Goal: Check status: Check status

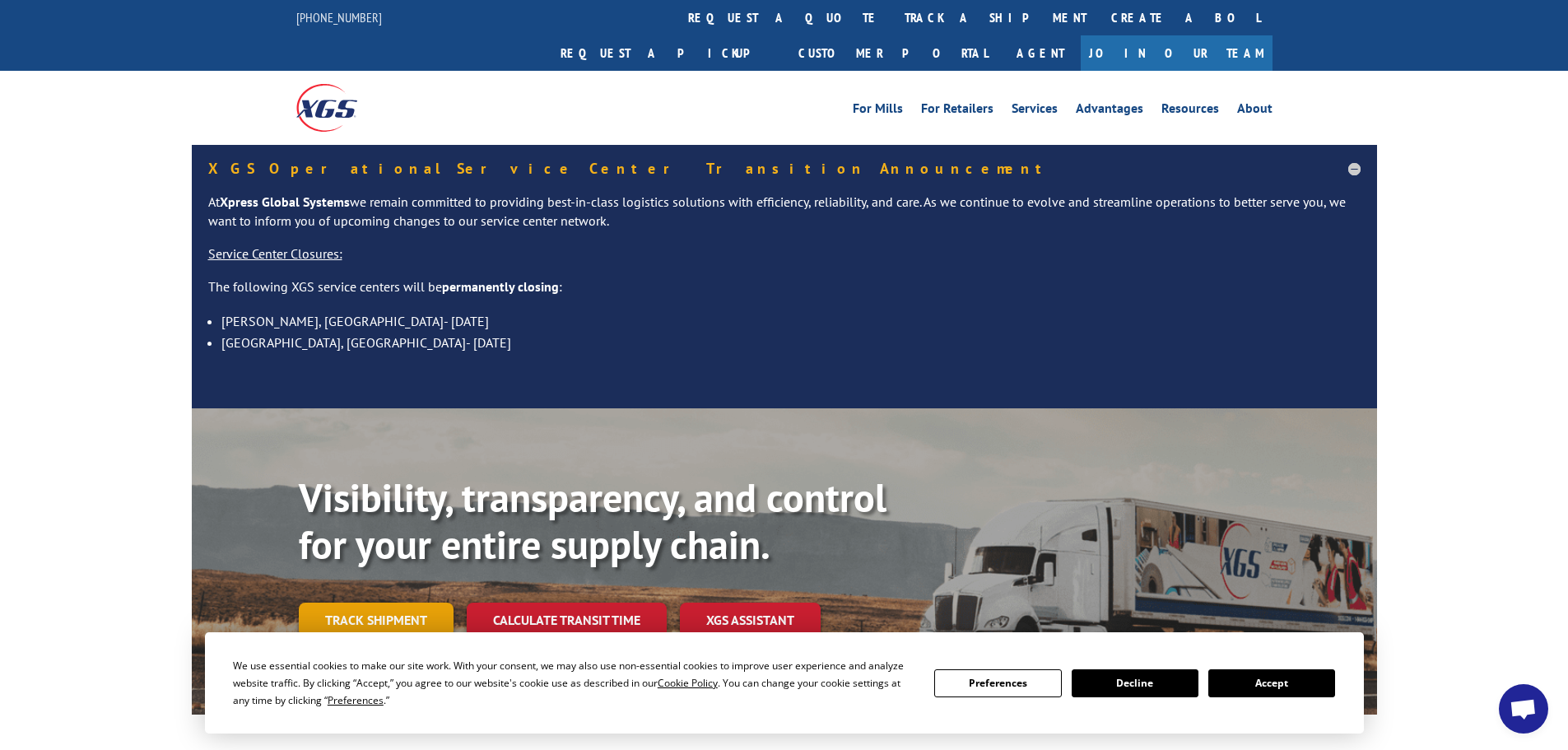
click at [368, 603] on link "Track shipment" at bounding box center [376, 619] width 155 height 34
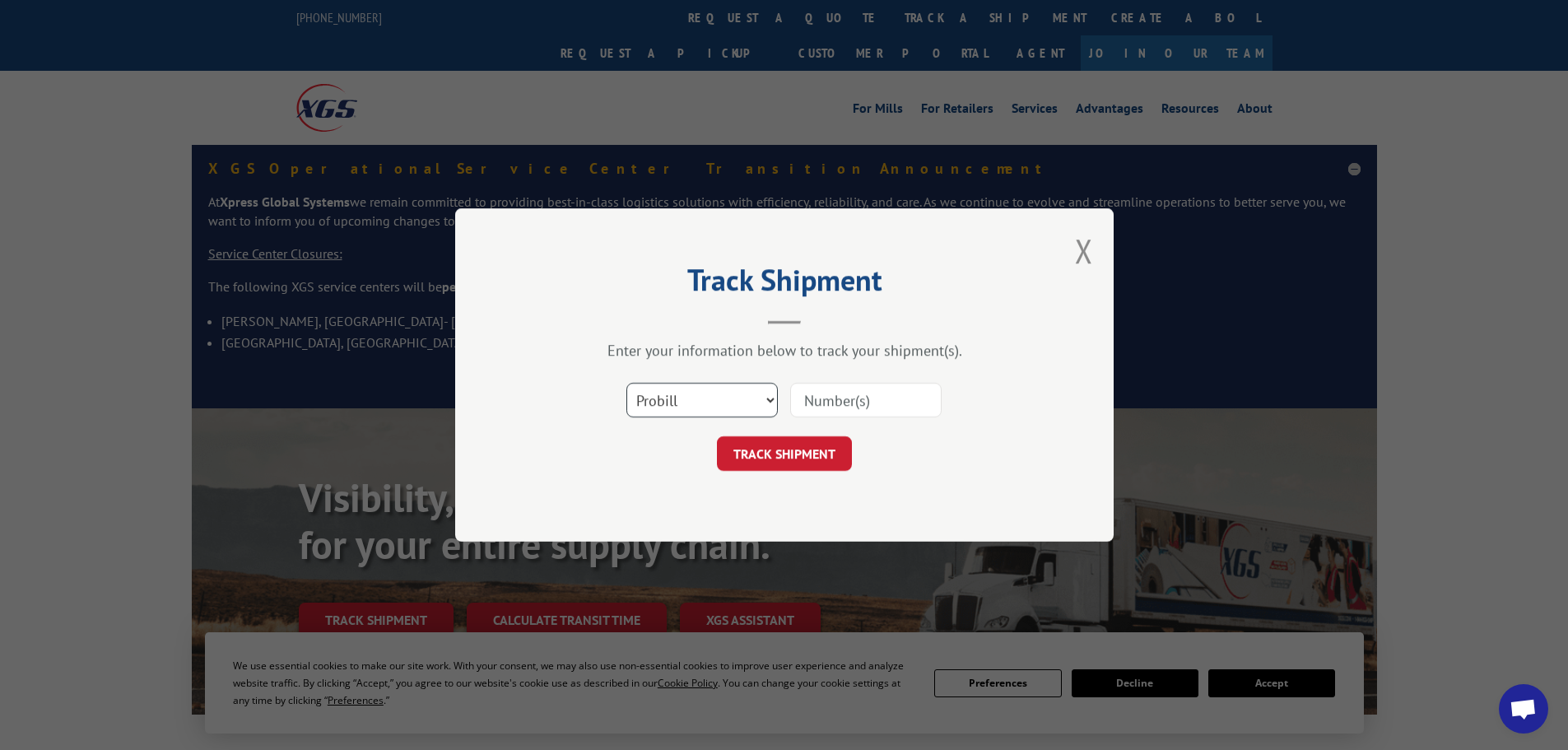
click at [727, 393] on select "Select category... Probill BOL PO" at bounding box center [702, 399] width 151 height 34
select select "bol"
click at [626, 382] on select "Select category... Probill BOL PO" at bounding box center [702, 399] width 151 height 34
click at [824, 399] on input at bounding box center [865, 399] width 151 height 34
paste input "5044690"
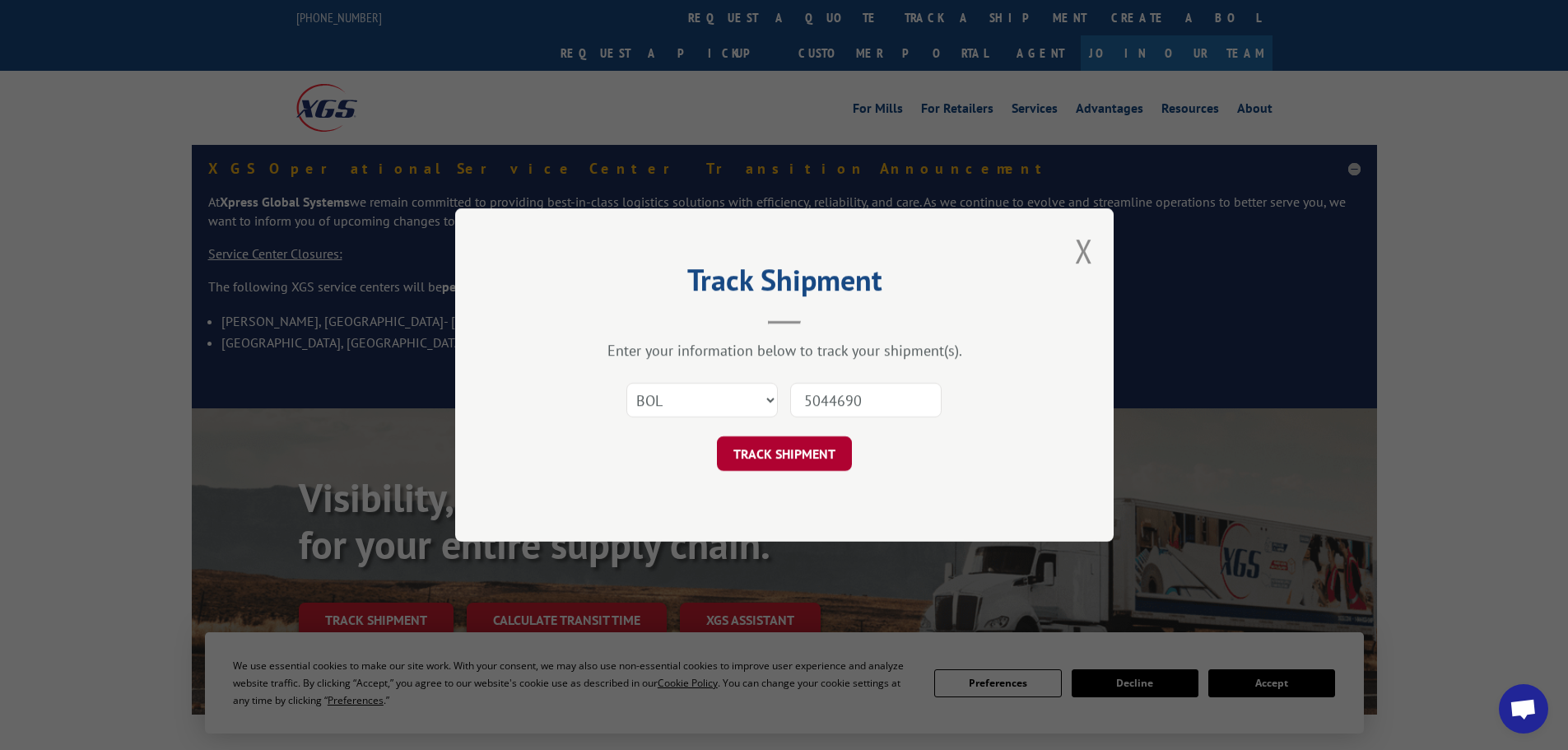
type input "5044690"
click at [804, 453] on button "TRACK SHIPMENT" at bounding box center [784, 453] width 135 height 34
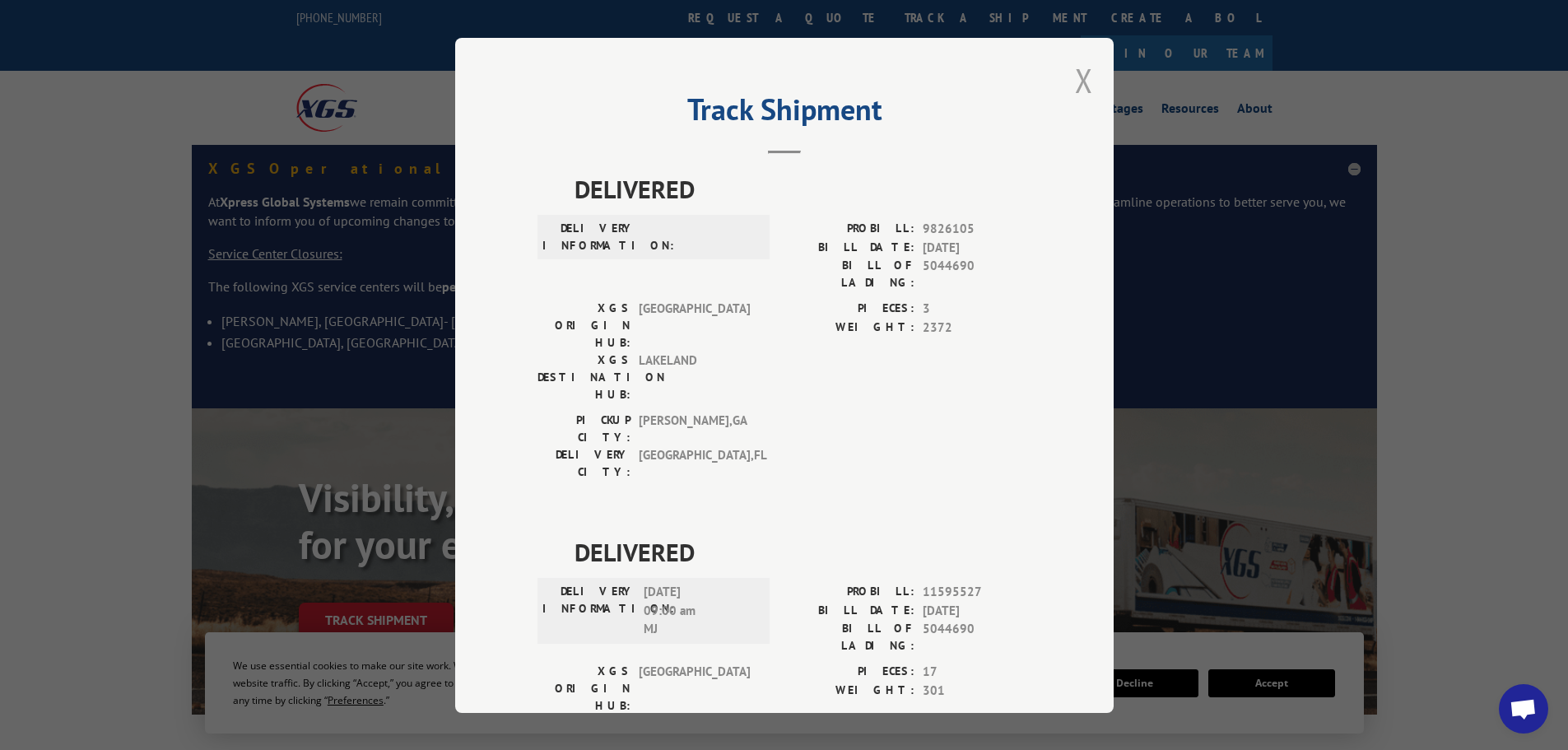
click at [1077, 77] on button "Close modal" at bounding box center [1084, 80] width 19 height 44
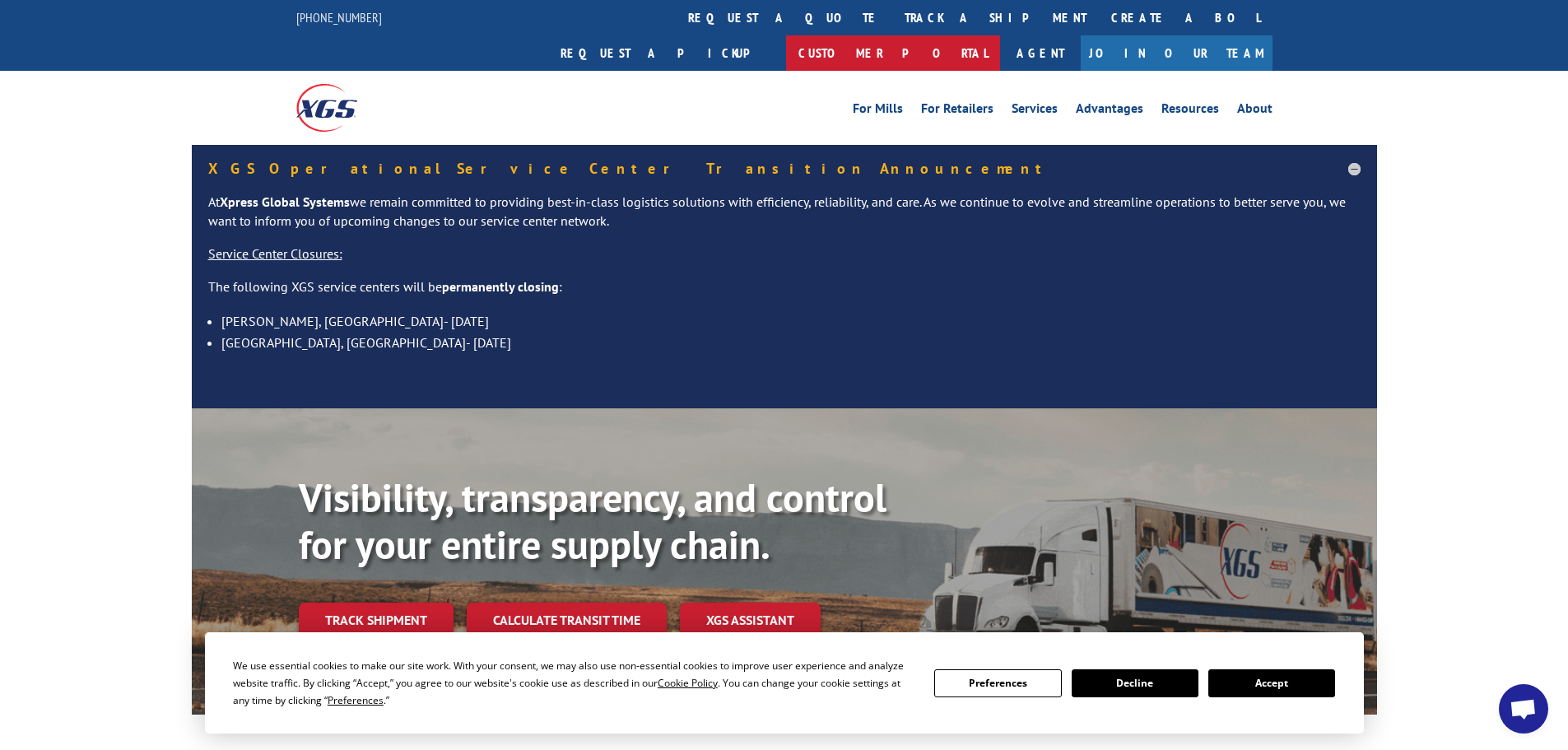
click at [1000, 35] on link "Customer Portal" at bounding box center [893, 53] width 214 height 35
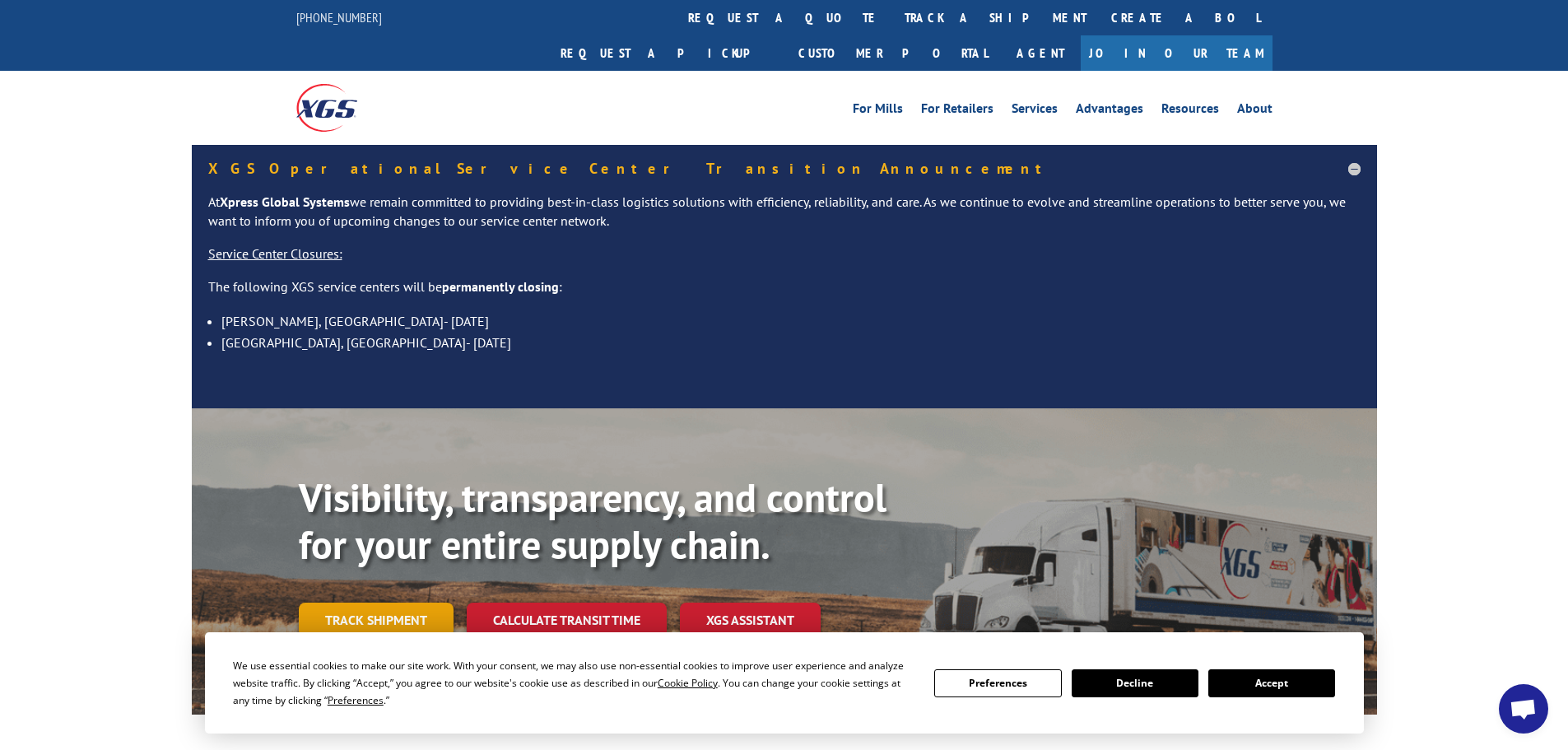
click at [387, 603] on link "Track shipment" at bounding box center [376, 619] width 155 height 34
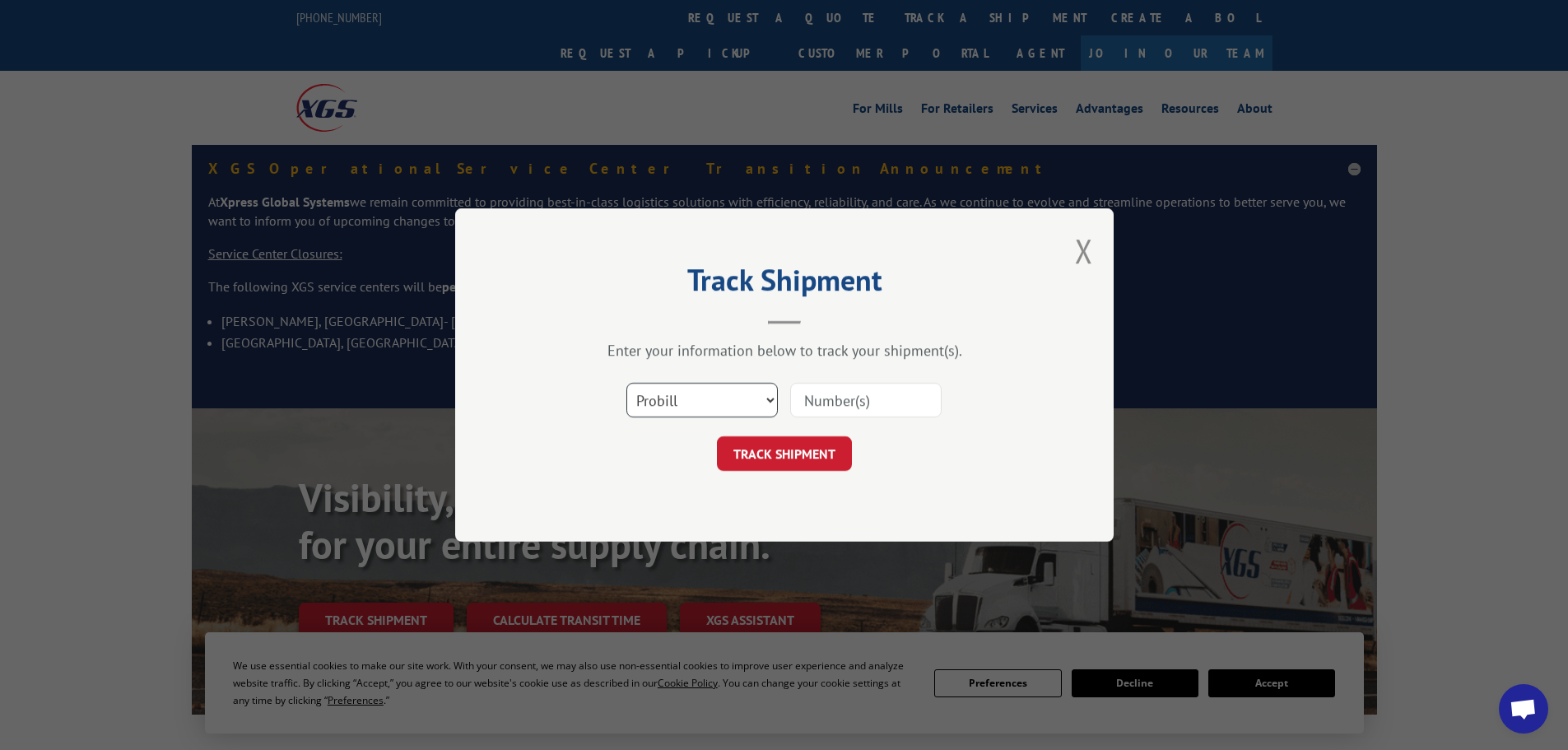
click at [666, 386] on select "Select category... Probill BOL PO" at bounding box center [702, 399] width 151 height 34
select select "bol"
click at [626, 382] on select "Select category... Probill BOL PO" at bounding box center [702, 399] width 151 height 34
click at [803, 403] on input at bounding box center [865, 399] width 151 height 34
paste input "5995846"
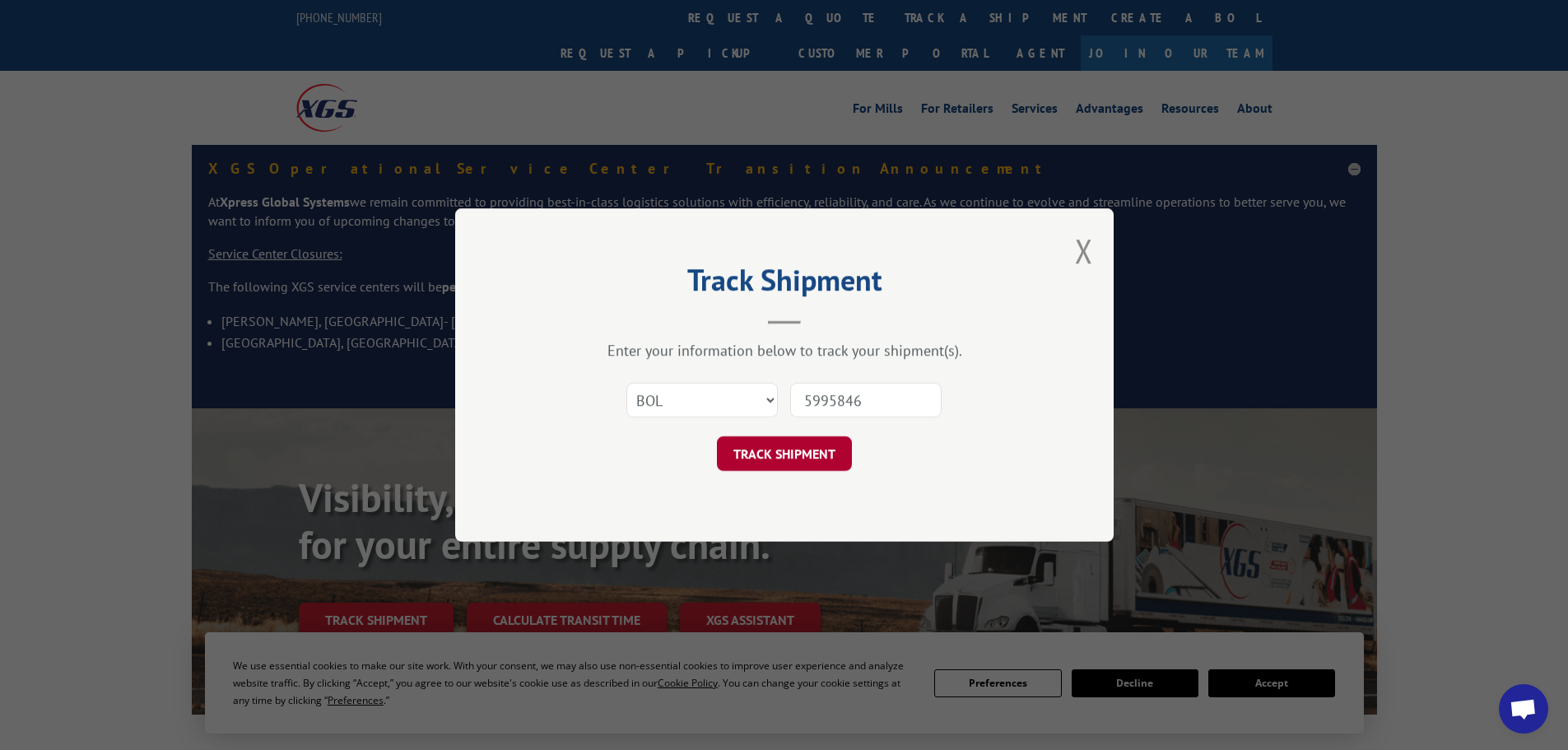
type input "5995846"
click at [793, 456] on button "TRACK SHIPMENT" at bounding box center [784, 453] width 135 height 34
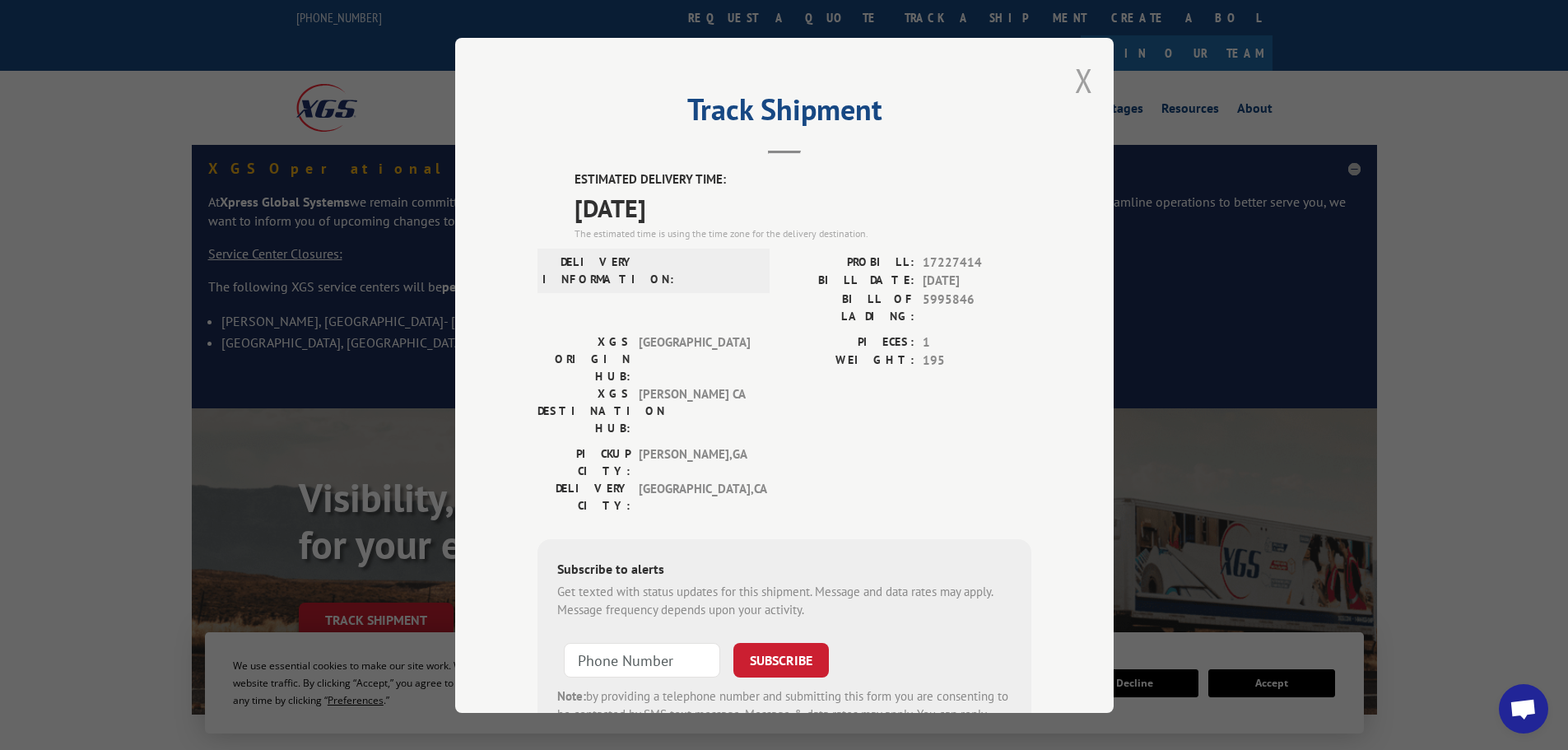
click at [1084, 75] on button "Close modal" at bounding box center [1084, 80] width 19 height 44
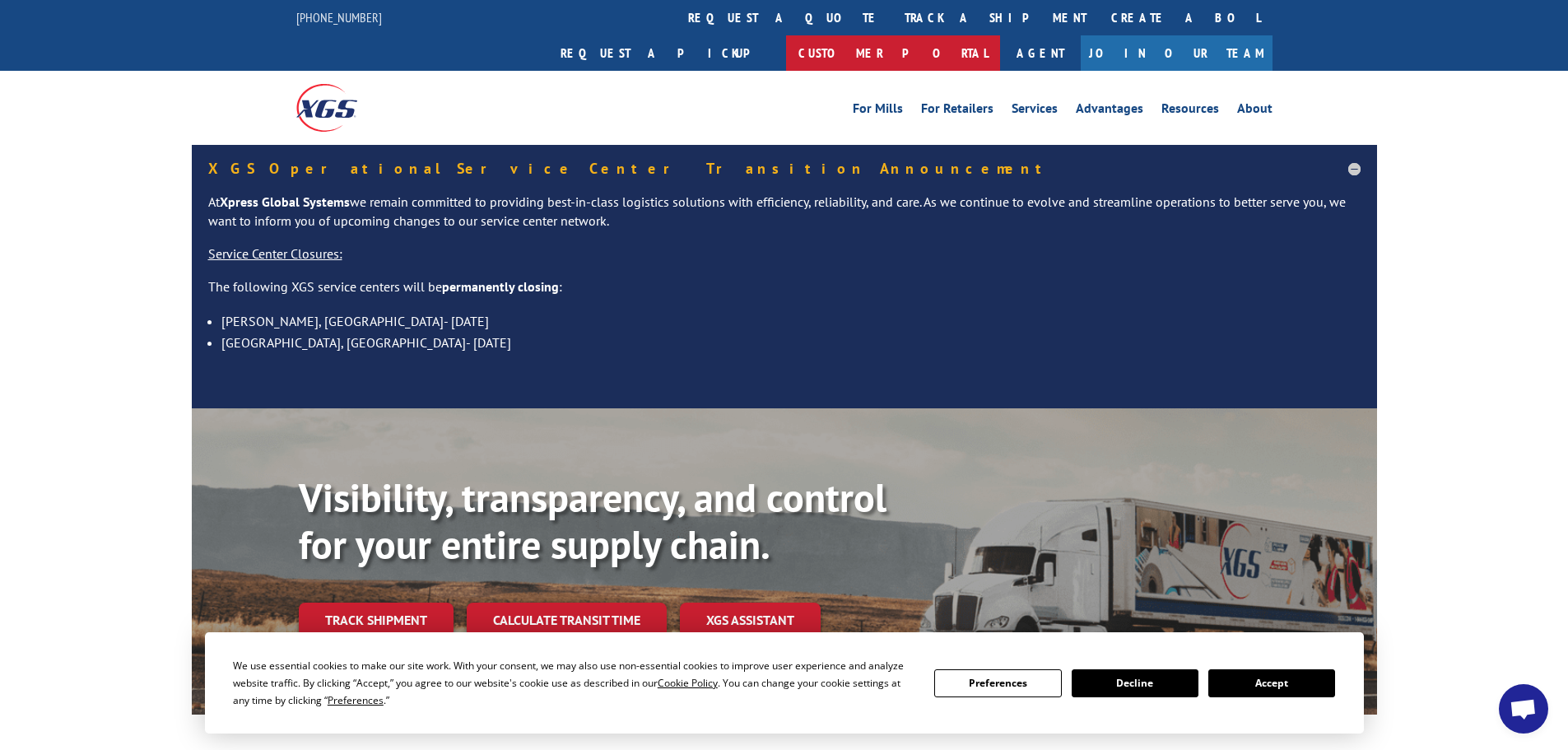
click at [1000, 35] on link "Customer Portal" at bounding box center [893, 53] width 214 height 35
